Goal: Find specific fact: Find specific fact

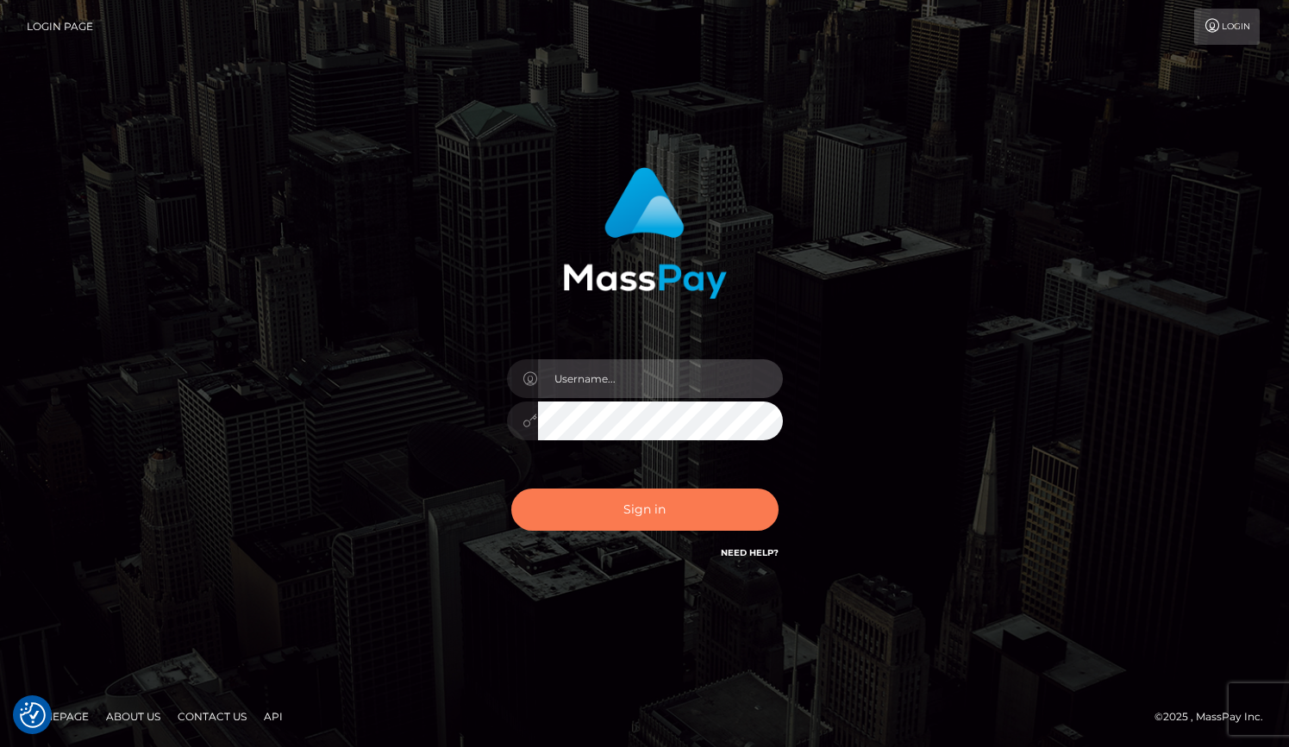
type input "grace.rush"
click at [564, 515] on button "Sign in" at bounding box center [644, 510] width 267 height 42
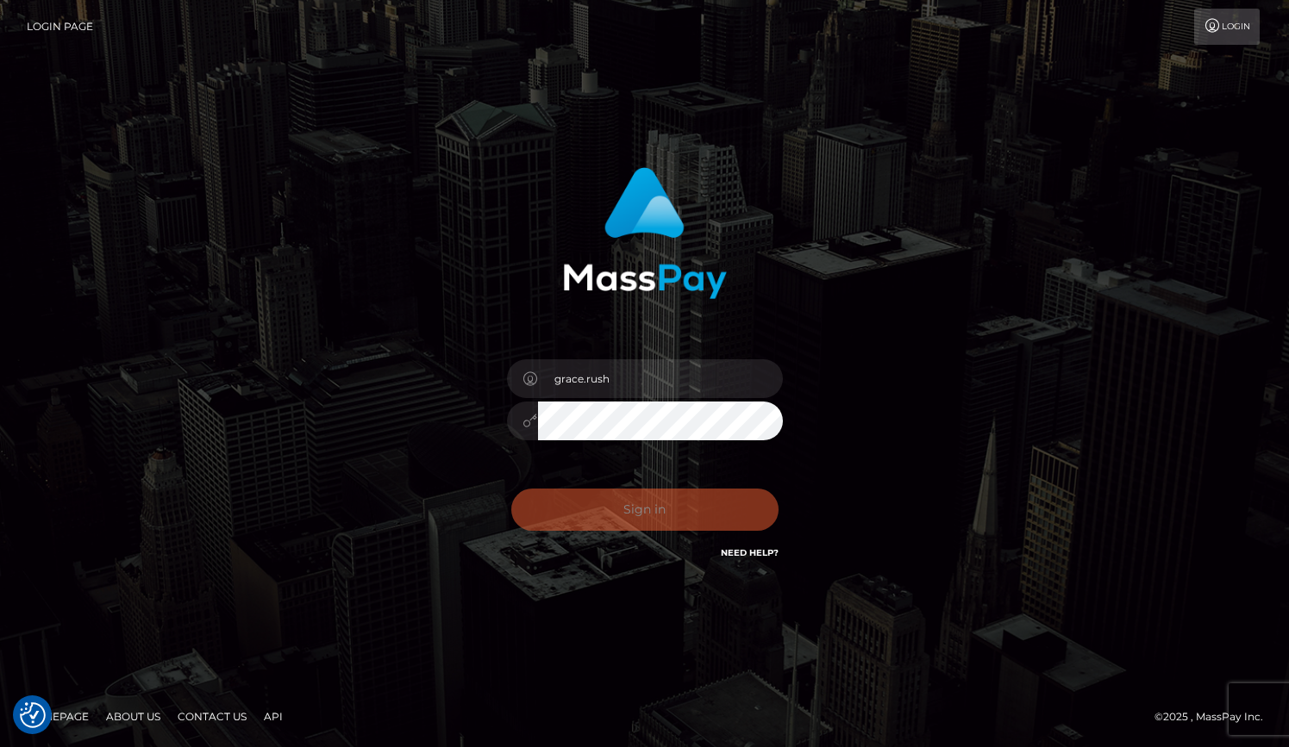
click at [625, 508] on div "Sign in Need Help?" at bounding box center [645, 516] width 302 height 77
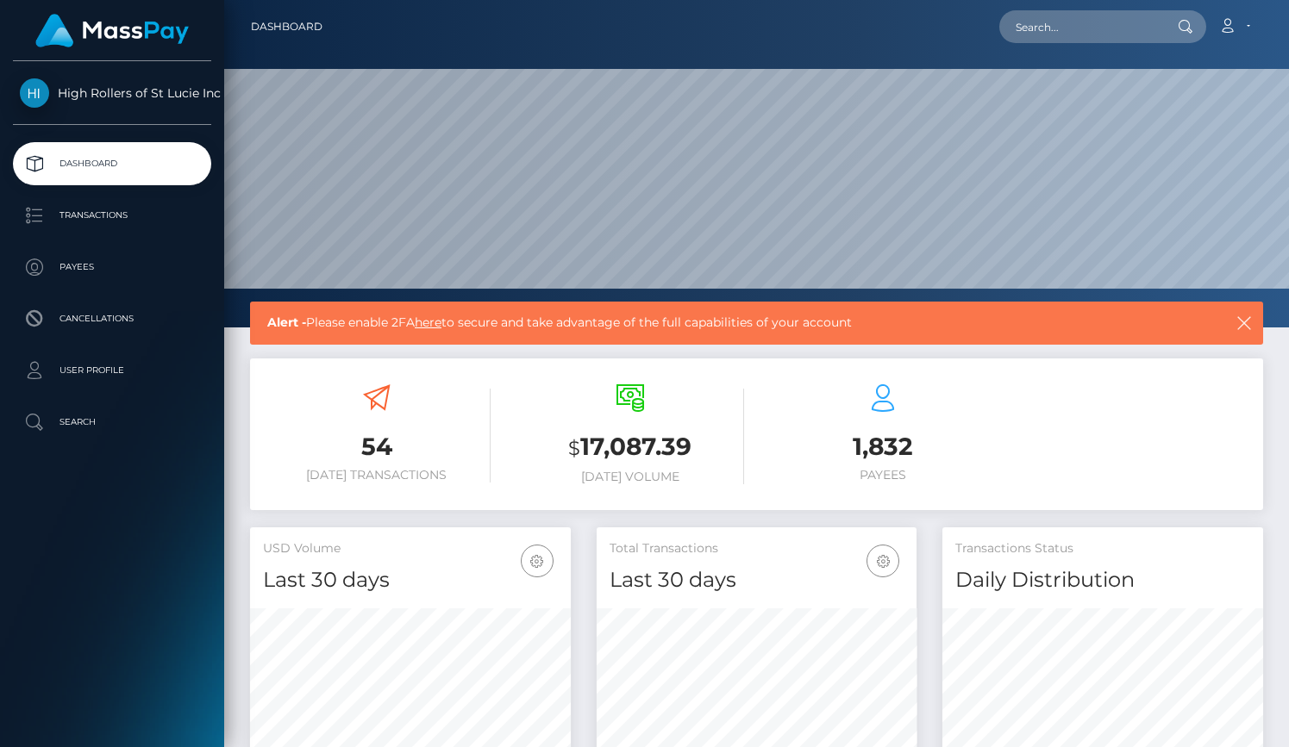
scroll to position [305, 321]
click at [85, 276] on p "Payees" at bounding box center [112, 267] width 184 height 26
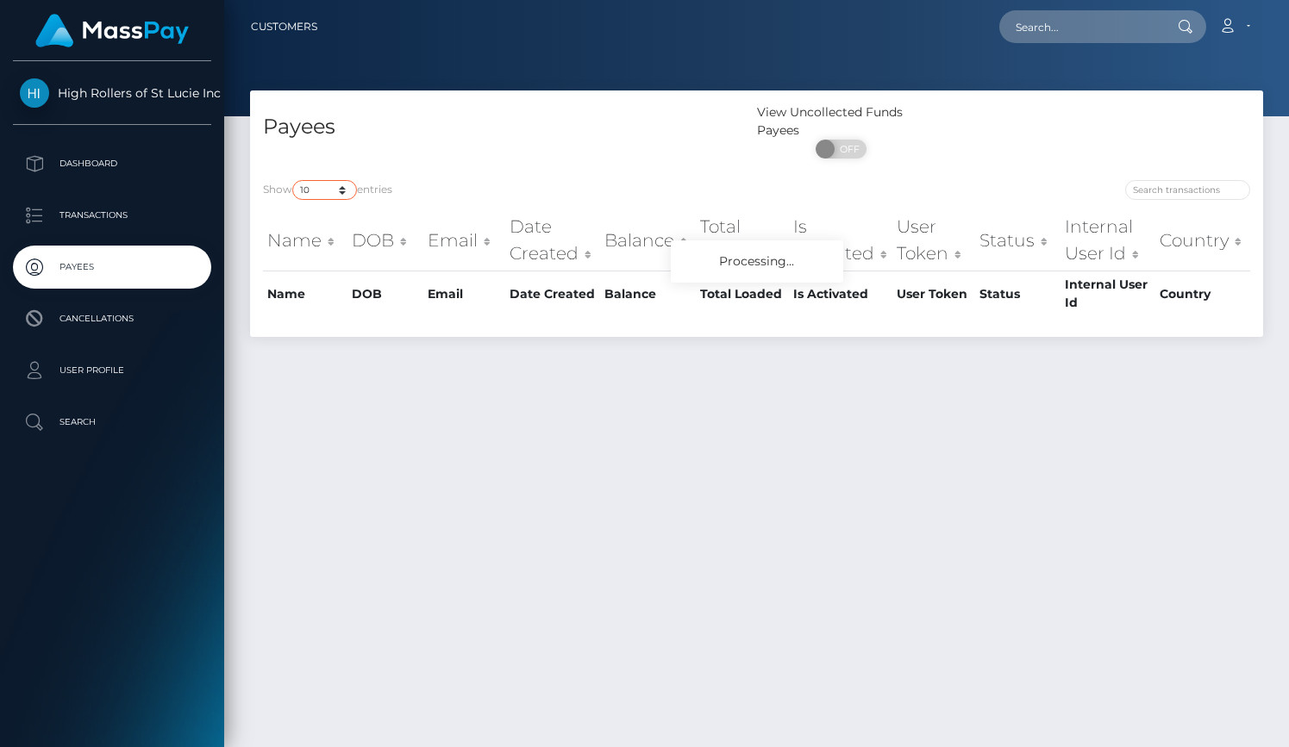
click at [341, 185] on select "10 25 50 100 250" at bounding box center [324, 190] width 65 height 20
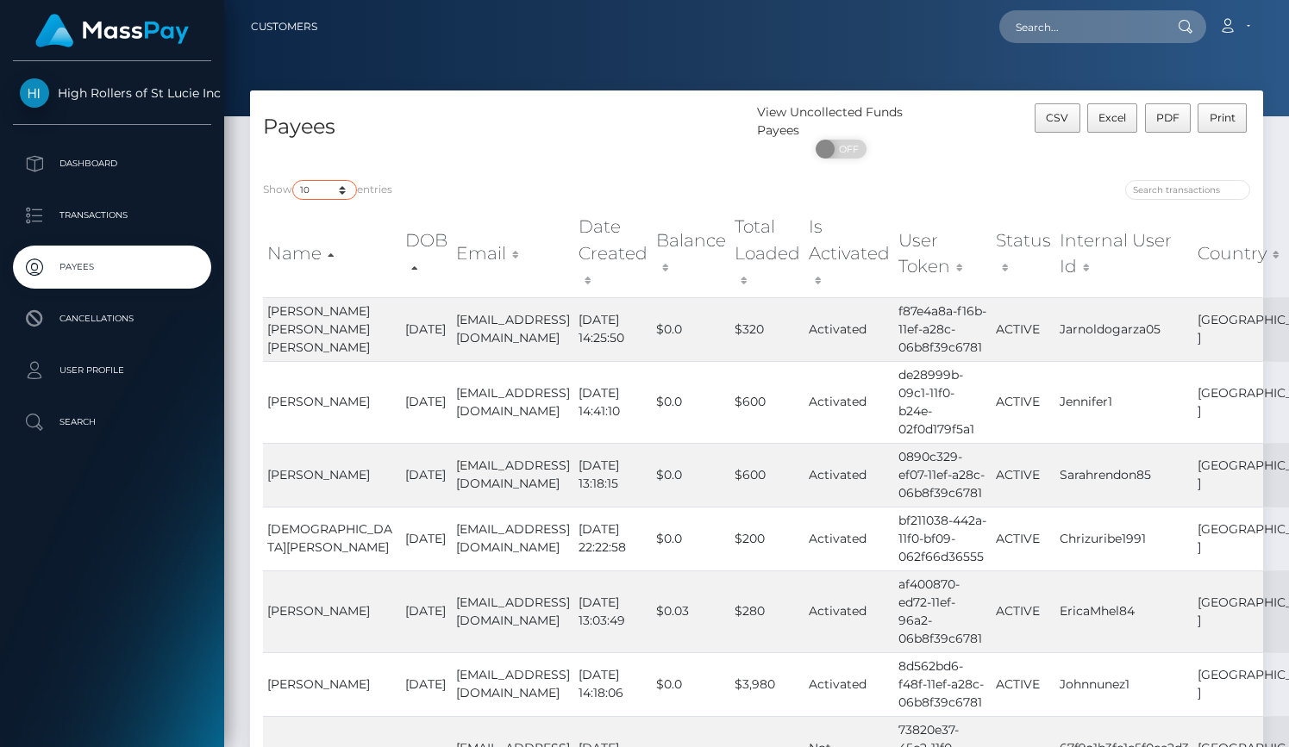
select select "250"
click at [294, 181] on select "10 25 50 100 250" at bounding box center [324, 190] width 65 height 20
click at [459, 170] on div "Show 10 25 50 100 250 entries Name DOB Email Date Created Balance Total Loaded …" at bounding box center [756, 631] width 1013 height 929
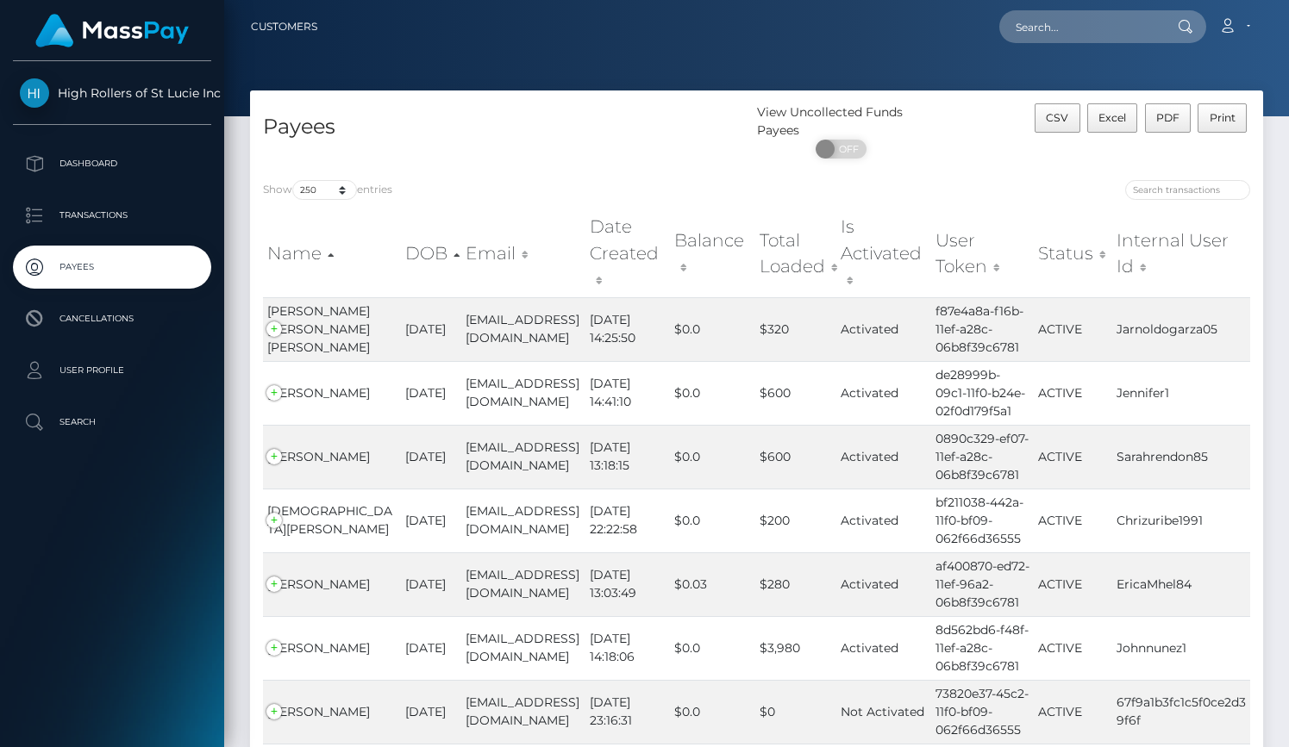
scroll to position [3445, 0]
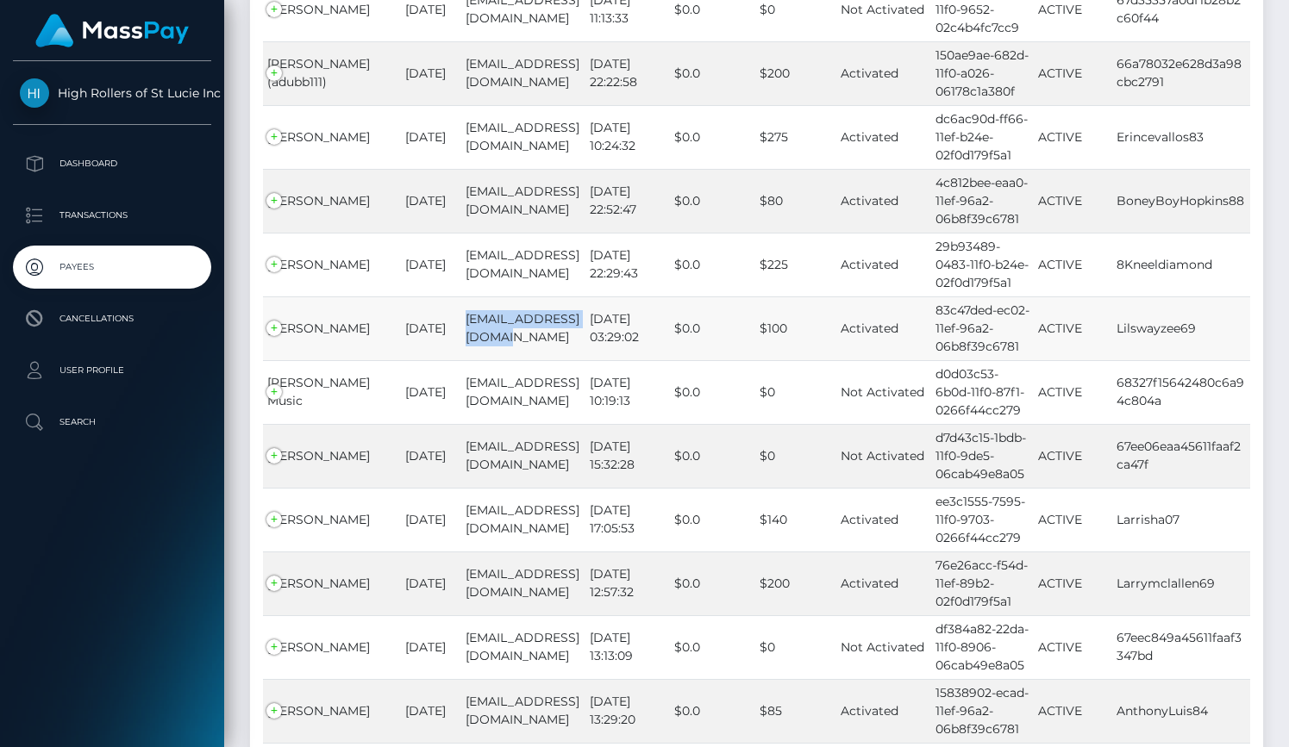
drag, startPoint x: 450, startPoint y: 352, endPoint x: 471, endPoint y: 375, distance: 31.1
click at [471, 360] on td "[EMAIL_ADDRESS][DOMAIN_NAME]" at bounding box center [523, 329] width 124 height 64
copy td "[EMAIL_ADDRESS][DOMAIN_NAME]"
drag, startPoint x: 453, startPoint y: 351, endPoint x: 481, endPoint y: 379, distance: 40.2
click at [481, 360] on td "[EMAIL_ADDRESS][DOMAIN_NAME]" at bounding box center [523, 329] width 124 height 64
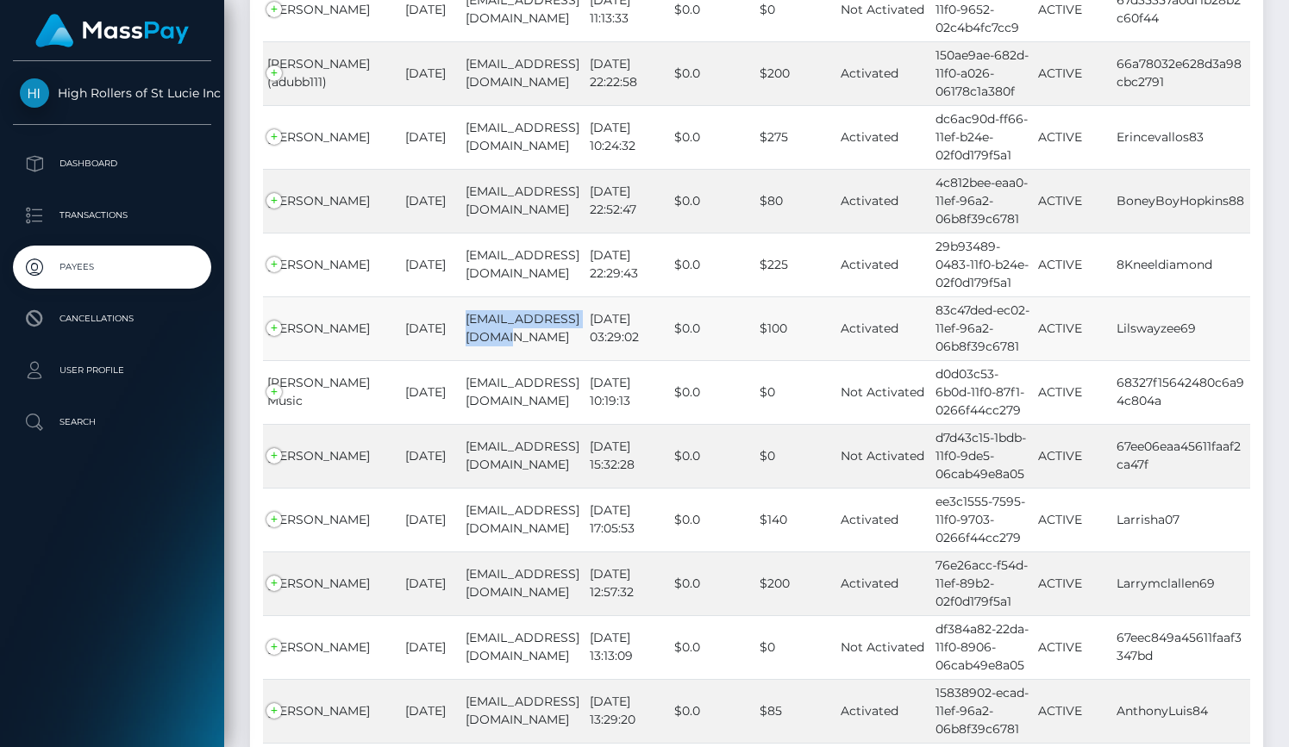
copy td "[EMAIL_ADDRESS][DOMAIN_NAME]"
